Goal: Task Accomplishment & Management: Manage account settings

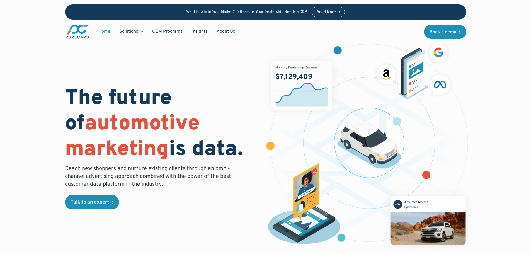
drag, startPoint x: 66, startPoint y: 95, endPoint x: 249, endPoint y: 156, distance: 192.4
click at [249, 156] on h1 "The future of automotive marketing is data." at bounding box center [162, 124] width 194 height 76
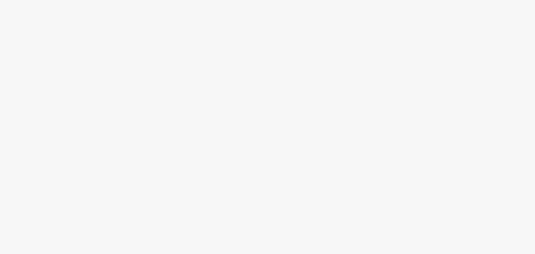
click at [378, 0] on html at bounding box center [267, 0] width 535 height 0
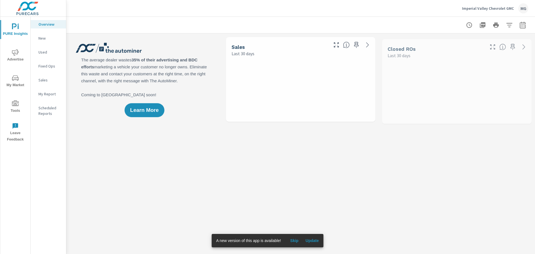
click at [12, 104] on span "Tools" at bounding box center [15, 107] width 27 height 14
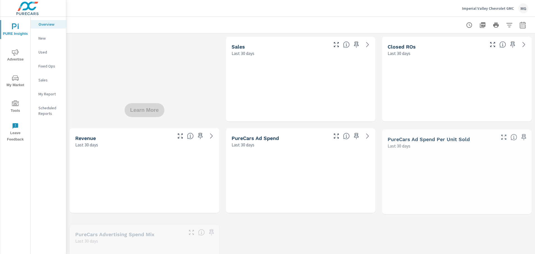
click at [525, 6] on div "MG" at bounding box center [524, 8] width 10 height 10
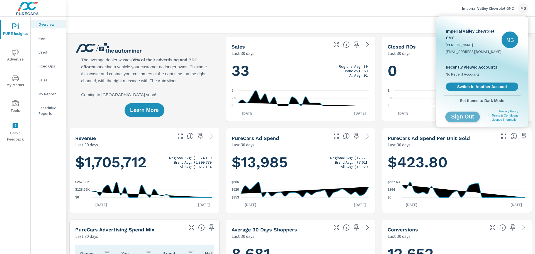
click at [466, 117] on span "Sign Out" at bounding box center [462, 116] width 25 height 5
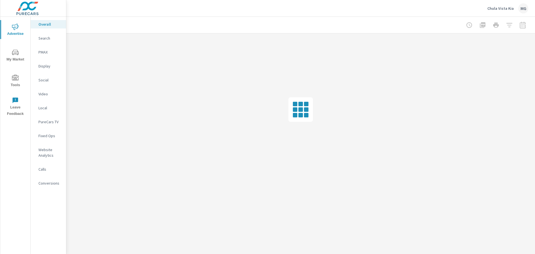
click at [522, 7] on div "MG" at bounding box center [524, 8] width 10 height 10
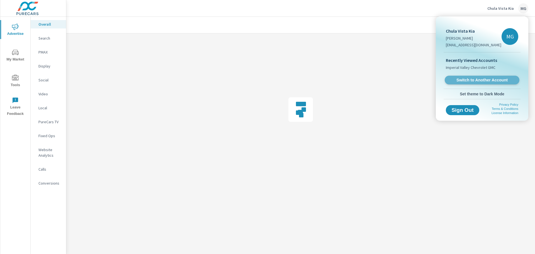
click at [479, 83] on span "Switch to Another Account" at bounding box center [482, 80] width 68 height 5
